Goal: Transaction & Acquisition: Purchase product/service

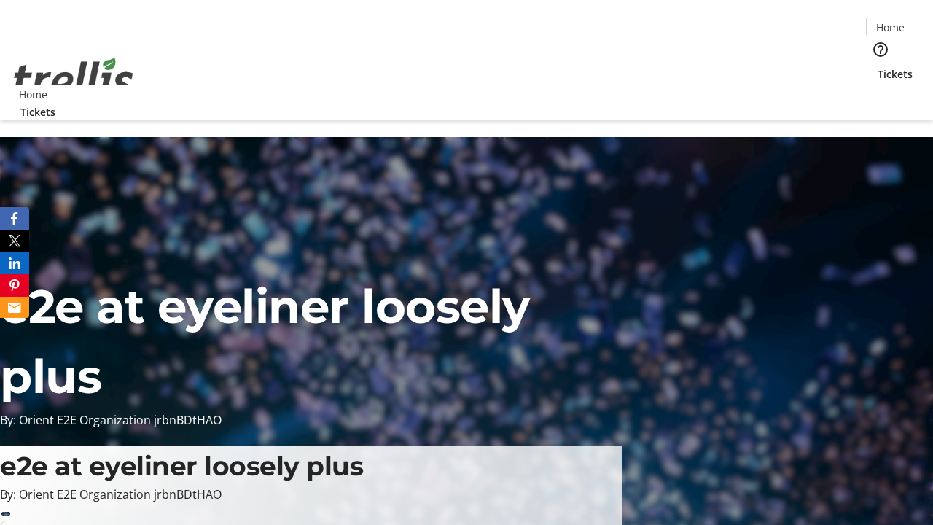
click at [891, 22] on span "Sign Up" at bounding box center [897, 20] width 42 height 17
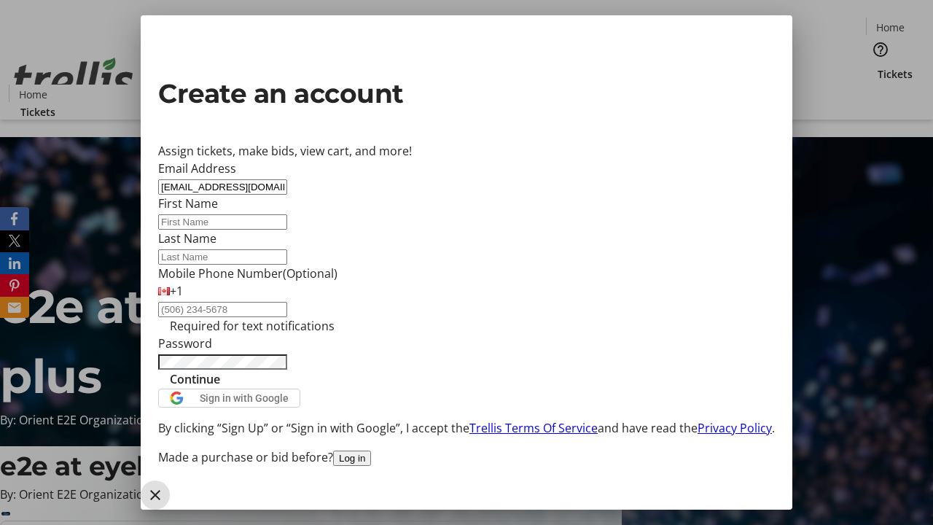
type input "[EMAIL_ADDRESS][DOMAIN_NAME]"
type input "[PERSON_NAME]"
type input "Hermiston"
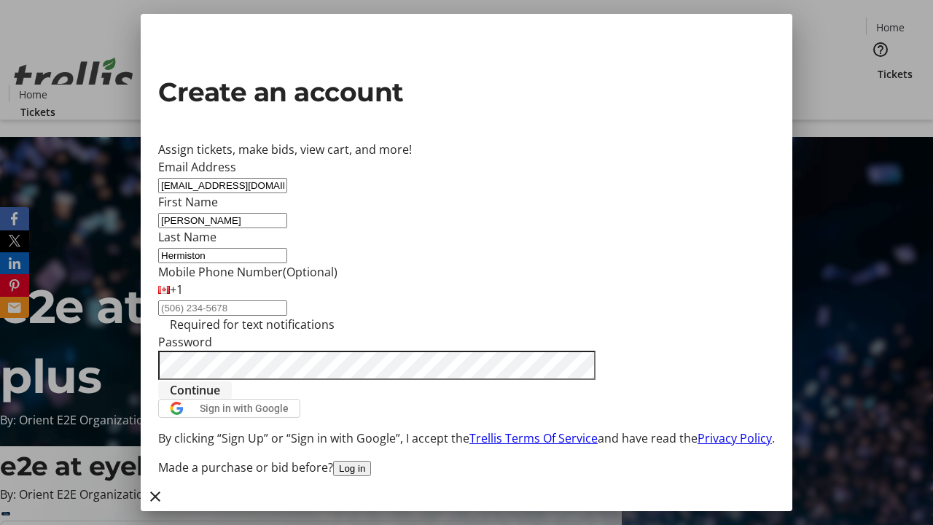
click at [220, 399] on span "Continue" at bounding box center [195, 389] width 50 height 17
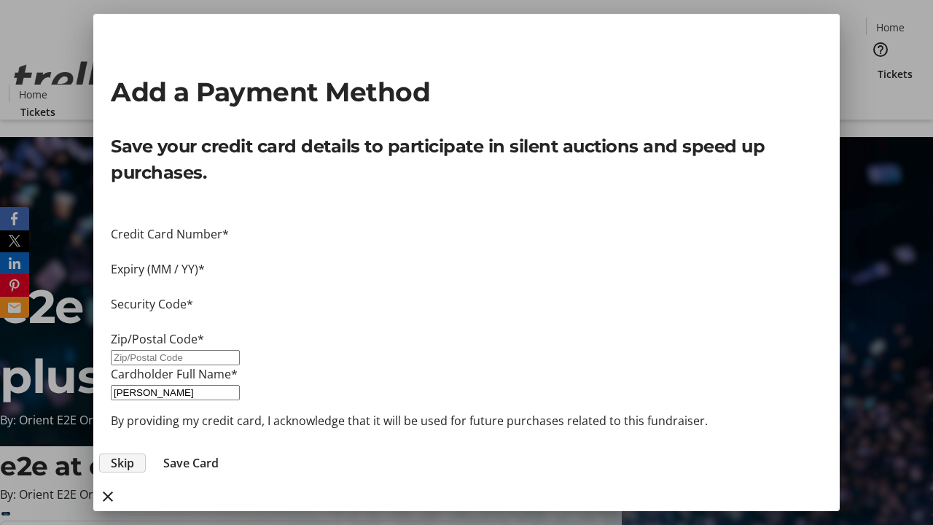
click at [134, 454] on span "Skip" at bounding box center [122, 462] width 23 height 17
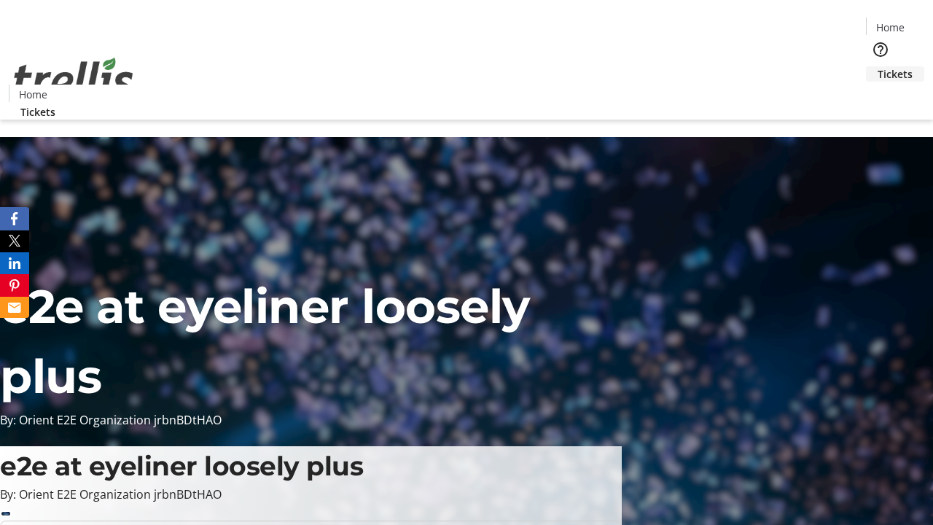
click at [877, 66] on span "Tickets" at bounding box center [894, 73] width 35 height 15
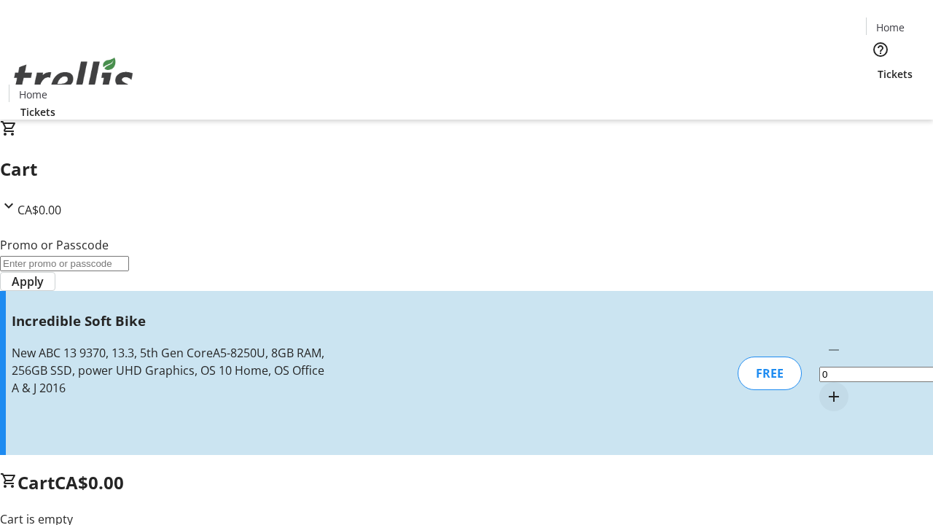
click at [825, 388] on mat-icon "Increment by one" at bounding box center [833, 396] width 17 height 17
type input "1"
